Goal: Information Seeking & Learning: Learn about a topic

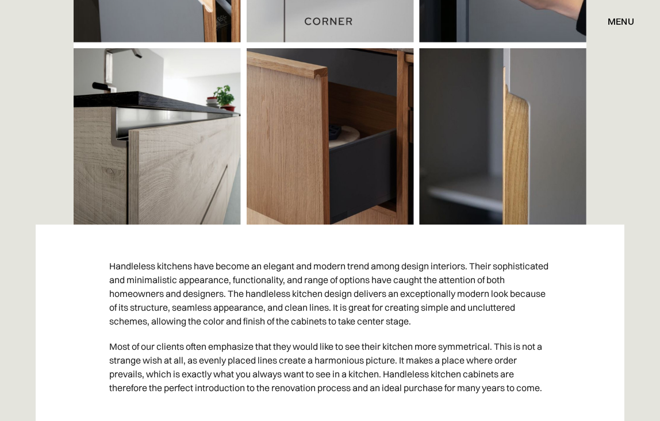
scroll to position [632, 0]
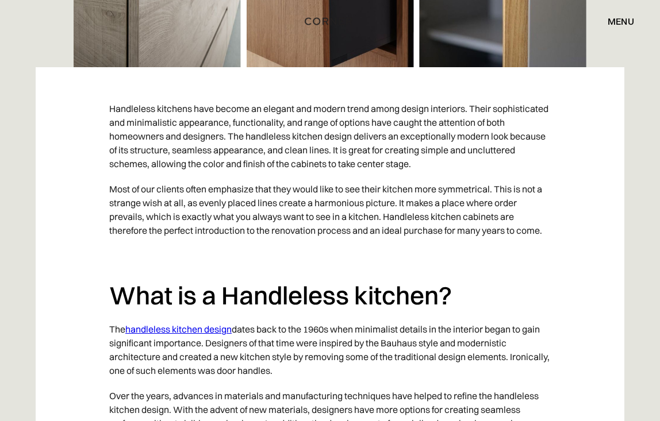
drag, startPoint x: 434, startPoint y: 259, endPoint x: 360, endPoint y: 164, distance: 119.6
click at [434, 258] on p "‍" at bounding box center [329, 255] width 441 height 25
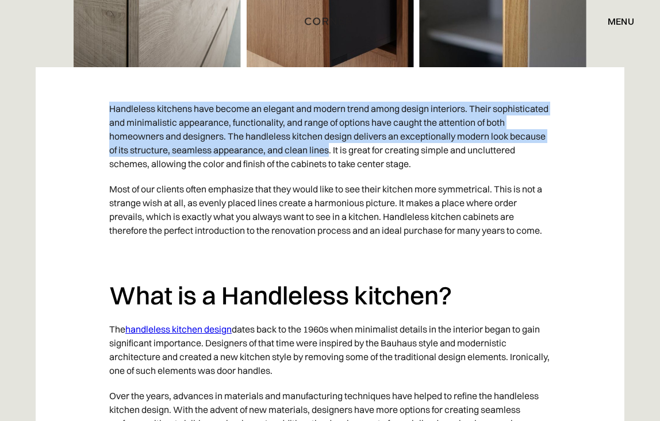
drag, startPoint x: 106, startPoint y: 106, endPoint x: 368, endPoint y: 155, distance: 266.7
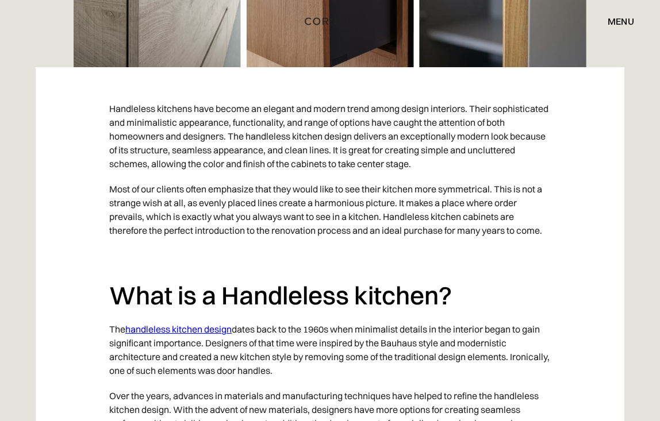
click at [207, 157] on p "Handleless kitchens have become an elegant and modern trend among design interi…" at bounding box center [329, 136] width 441 height 80
click at [226, 151] on p "Handleless kitchens have become an elegant and modern trend among design interi…" at bounding box center [329, 136] width 441 height 80
click at [280, 173] on p "Handleless kitchens have become an elegant and modern trend among design interi…" at bounding box center [329, 136] width 441 height 80
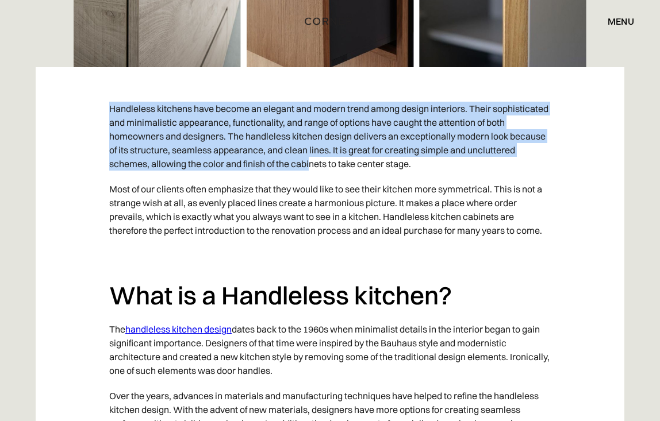
drag, startPoint x: 102, startPoint y: 106, endPoint x: 359, endPoint y: 157, distance: 261.5
click at [119, 164] on p "Handleless kitchens have become an elegant and modern trend among design interi…" at bounding box center [329, 136] width 441 height 80
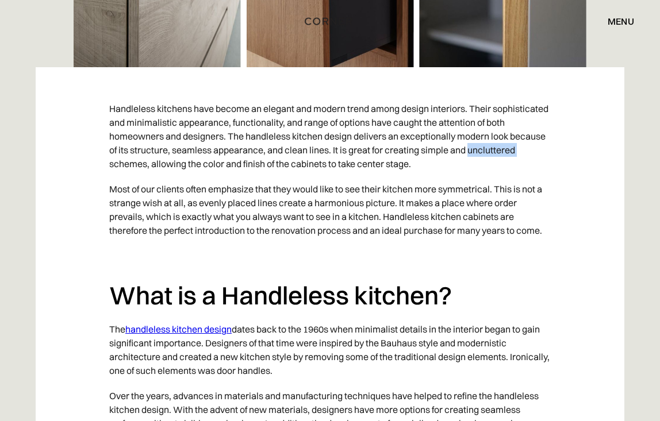
click at [119, 164] on p "Handleless kitchens have become an elegant and modern trend among design interi…" at bounding box center [329, 136] width 441 height 80
click at [116, 109] on p "Handleless kitchens have become an elegant and modern trend among design interi…" at bounding box center [329, 136] width 441 height 80
drag, startPoint x: 106, startPoint y: 105, endPoint x: 479, endPoint y: 167, distance: 378.6
copy p "Handleless kitchens have become an elegant and modern trend among design interi…"
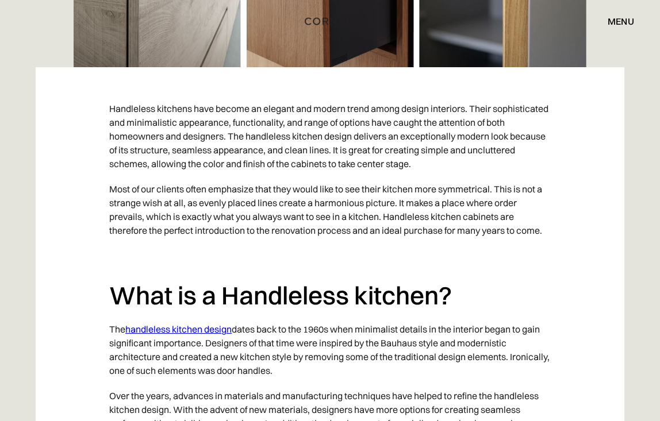
drag, startPoint x: 471, startPoint y: 214, endPoint x: 452, endPoint y: 207, distance: 19.9
click at [472, 214] on p "Most of our clients often emphasize that they would like to see their kitchen m…" at bounding box center [329, 209] width 441 height 67
drag, startPoint x: 441, startPoint y: 190, endPoint x: 494, endPoint y: 191, distance: 52.9
click at [494, 191] on p "Most of our clients often emphasize that they would like to see their kitchen m…" at bounding box center [329, 209] width 441 height 67
click at [329, 206] on p "Most of our clients often emphasize that they would like to see their kitchen m…" at bounding box center [329, 209] width 441 height 67
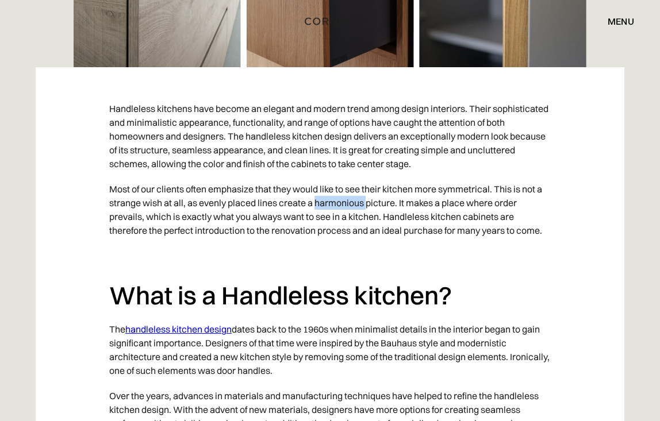
click at [329, 206] on p "Most of our clients often emphasize that they would like to see their kitchen m…" at bounding box center [329, 209] width 441 height 67
click at [128, 219] on p "Most of our clients often emphasize that they would like to see their kitchen m…" at bounding box center [329, 209] width 441 height 67
drag, startPoint x: 259, startPoint y: 220, endPoint x: 215, endPoint y: 213, distance: 44.2
click at [258, 220] on p "Most of our clients often emphasize that they would like to see their kitchen m…" at bounding box center [329, 209] width 441 height 67
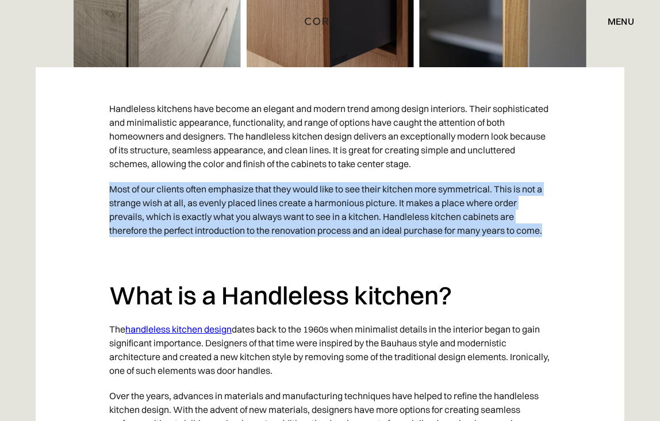
drag, startPoint x: 108, startPoint y: 182, endPoint x: 579, endPoint y: 237, distance: 474.0
copy p "Most of our clients often emphasize that they would like to see their kitchen m…"
click at [447, 232] on p "Most of our clients often emphasize that they would like to see their kitchen m…" at bounding box center [329, 209] width 441 height 67
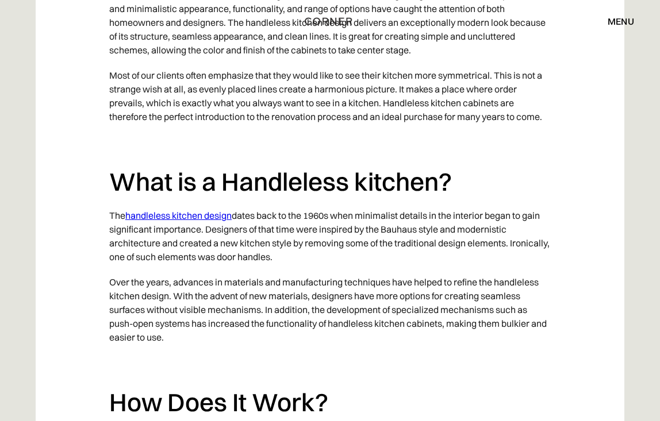
scroll to position [747, 0]
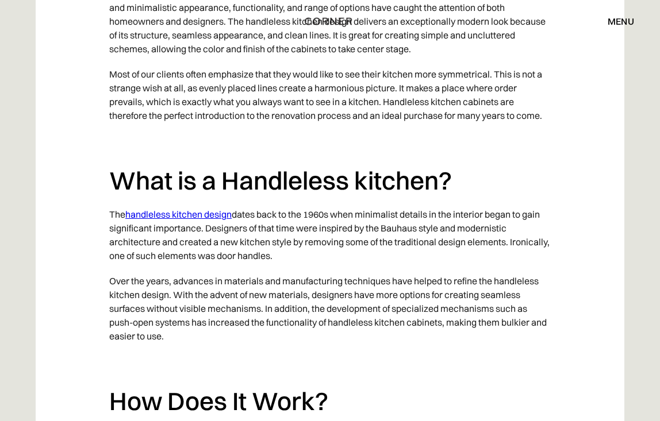
click at [379, 214] on p "The handleless kitchen design dates back to the 1960s when minimalist details i…" at bounding box center [329, 235] width 441 height 67
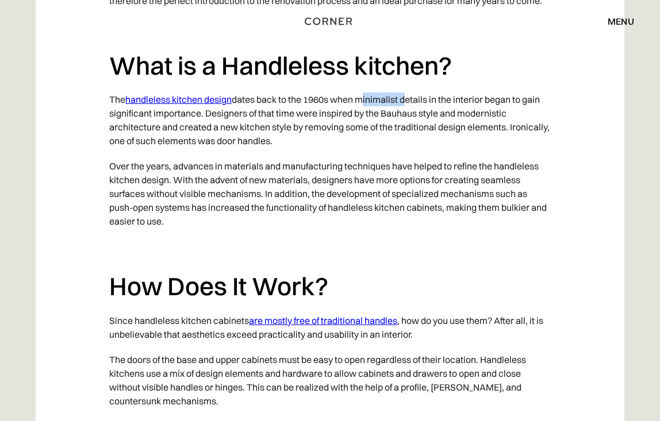
scroll to position [805, 0]
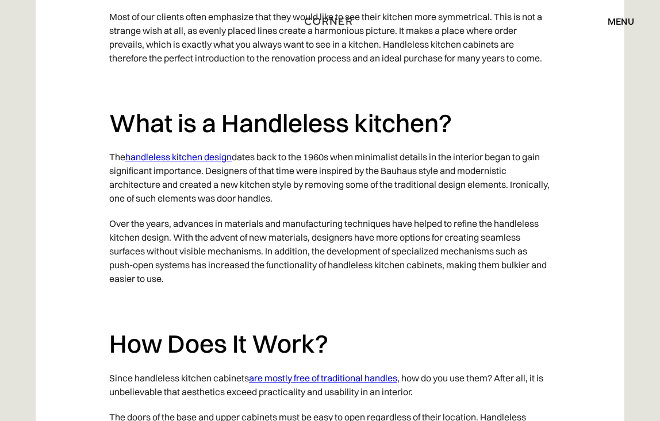
click at [401, 170] on p "The handleless kitchen design dates back to the 1960s when minimalist details i…" at bounding box center [329, 177] width 441 height 67
click at [475, 225] on p "Over the years, advances in materials and manufacturing techniques have helped …" at bounding box center [329, 251] width 441 height 80
click at [472, 221] on p "Over the years, advances in materials and manufacturing techniques have helped …" at bounding box center [329, 251] width 441 height 80
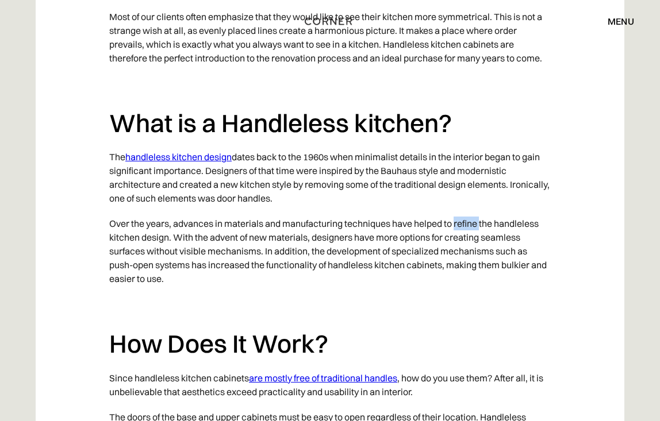
click at [472, 221] on p "Over the years, advances in materials and manufacturing techniques have helped …" at bounding box center [329, 251] width 441 height 80
click at [527, 257] on p "Over the years, advances in materials and manufacturing techniques have helped …" at bounding box center [329, 251] width 441 height 80
click at [228, 247] on p "Over the years, advances in materials and manufacturing techniques have helped …" at bounding box center [329, 251] width 441 height 80
click at [226, 237] on p "Over the years, advances in materials and manufacturing techniques have helped …" at bounding box center [329, 251] width 441 height 80
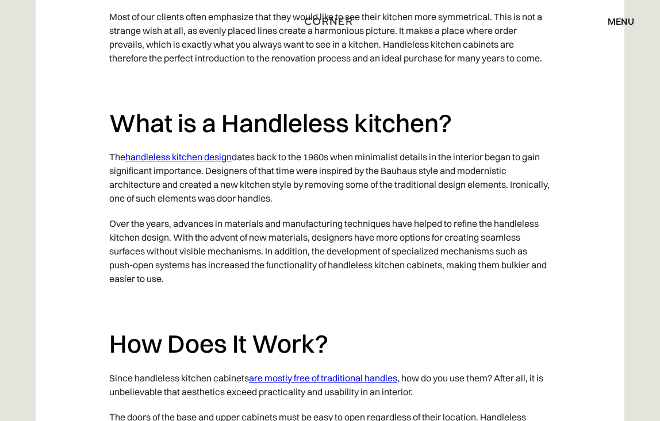
click at [526, 267] on p "Over the years, advances in materials and manufacturing techniques have helped …" at bounding box center [329, 251] width 441 height 80
click at [529, 267] on p "Over the years, advances in materials and manufacturing techniques have helped …" at bounding box center [329, 251] width 441 height 80
copy p "bulkier"
click at [529, 267] on p "Over the years, advances in materials and manufacturing techniques have helped …" at bounding box center [329, 251] width 441 height 80
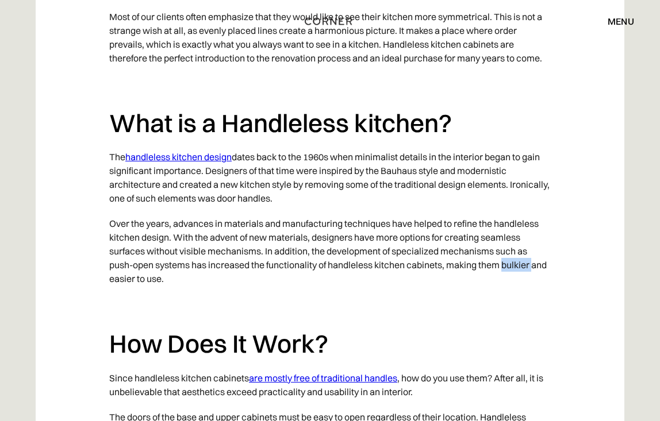
click at [529, 267] on p "Over the years, advances in materials and manufacturing techniques have helped …" at bounding box center [329, 251] width 441 height 80
click at [318, 289] on p "Over the years, advances in materials and manufacturing techniques have helped …" at bounding box center [329, 251] width 441 height 80
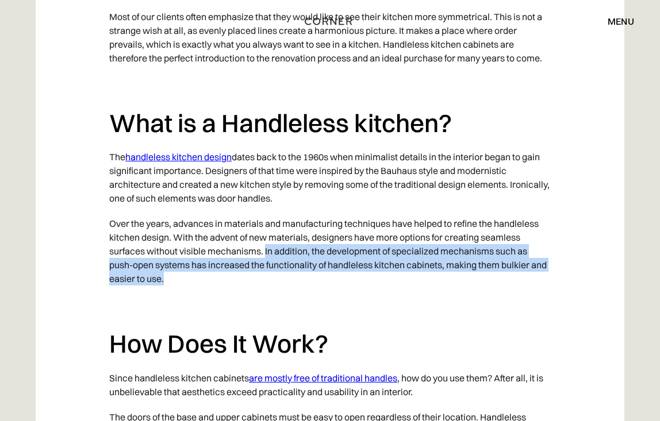
drag, startPoint x: 196, startPoint y: 279, endPoint x: 267, endPoint y: 256, distance: 74.3
click at [267, 256] on p "Over the years, advances in materials and manufacturing techniques have helped …" at bounding box center [329, 251] width 441 height 80
click at [523, 266] on p "Over the years, advances in materials and manufacturing techniques have helped …" at bounding box center [329, 251] width 441 height 80
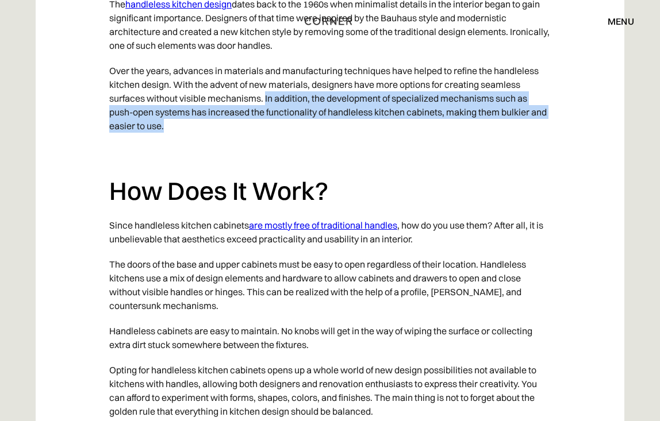
scroll to position [977, 0]
